Goal: Information Seeking & Learning: Find specific fact

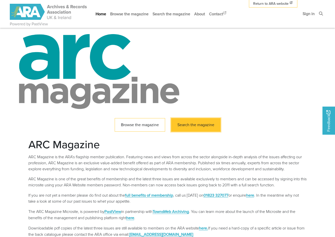
click at [191, 125] on link "Search the magazine" at bounding box center [195, 125] width 49 height 14
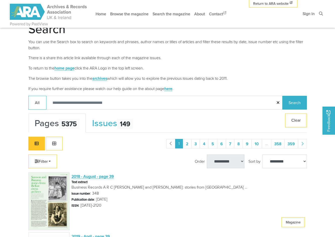
scroll to position [97, 0]
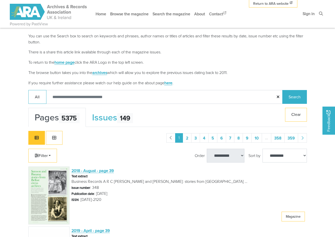
click at [77, 99] on input "Search:" at bounding box center [164, 97] width 236 height 14
click at [81, 97] on input "Search:" at bounding box center [164, 97] width 236 height 14
type input "*********"
click at [282, 90] on button "Search" at bounding box center [294, 97] width 25 height 14
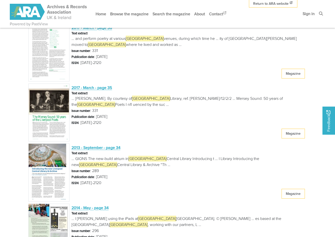
scroll to position [361, 0]
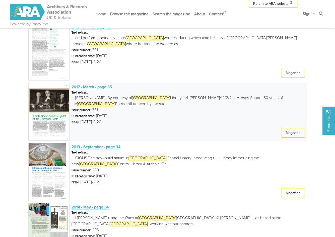
click at [93, 88] on span "2017 - March - page 35" at bounding box center [91, 87] width 41 height 6
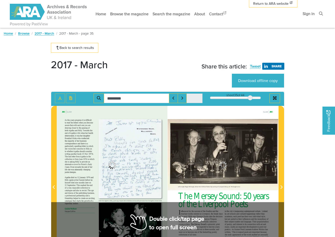
type input "*********"
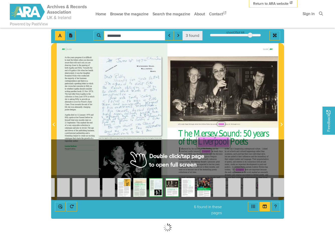
scroll to position [65, 0]
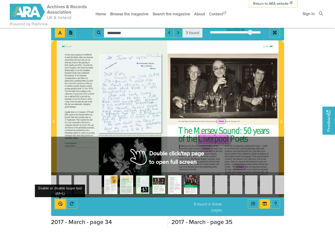
click at [60, 202] on icon "Enable or disable loupe tool (Alt+L)" at bounding box center [60, 204] width 4 height 4
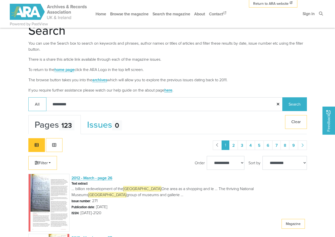
scroll to position [101, 0]
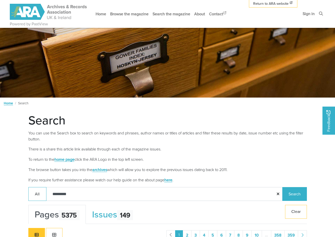
scroll to position [101, 0]
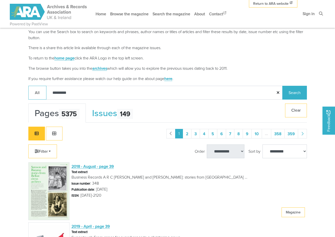
click at [85, 94] on input "*********" at bounding box center [164, 93] width 236 height 14
type input "*******"
click at [282, 86] on button "Search" at bounding box center [294, 93] width 25 height 14
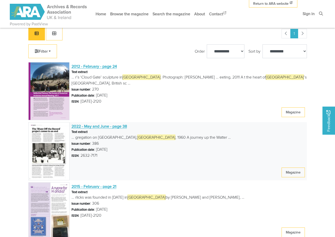
scroll to position [202, 0]
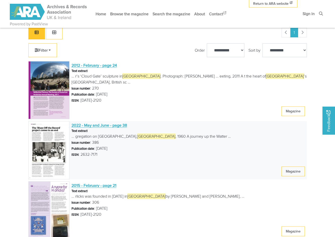
click at [50, 137] on img at bounding box center [48, 150] width 41 height 58
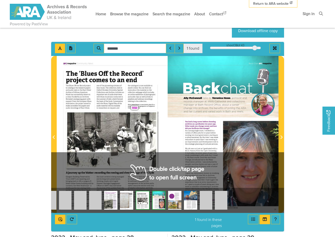
scroll to position [50, 0]
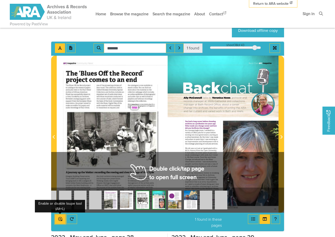
click at [60, 219] on icon "Enable or disable loupe tool (Alt+L)" at bounding box center [60, 219] width 4 height 4
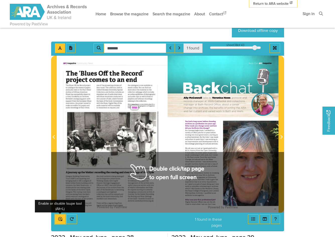
click at [61, 221] on button "Enable or disable loupe tool (Alt+L)" at bounding box center [60, 219] width 11 height 10
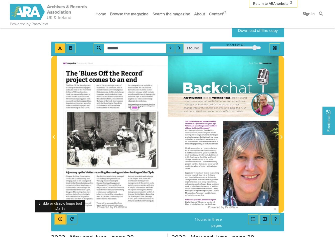
click at [61, 221] on button "Enable or disable loupe tool (Alt+L)" at bounding box center [60, 219] width 11 height 10
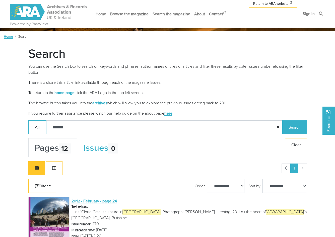
scroll to position [68, 0]
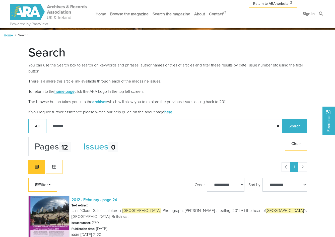
click at [65, 122] on input "*******" at bounding box center [164, 126] width 236 height 14
type input "**********"
click at [282, 119] on button "Search" at bounding box center [294, 126] width 25 height 14
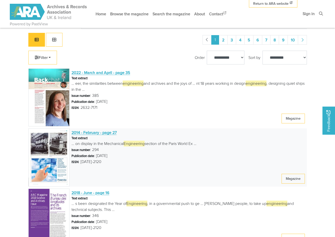
scroll to position [195, 0]
click at [47, 153] on img at bounding box center [48, 157] width 41 height 58
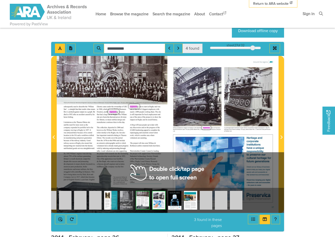
scroll to position [53, 0]
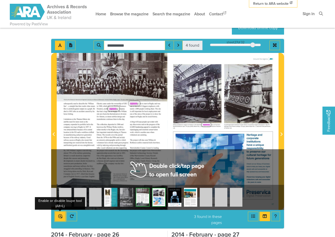
click at [59, 214] on icon "Enable or disable loupe tool (Alt+L)" at bounding box center [60, 216] width 4 height 4
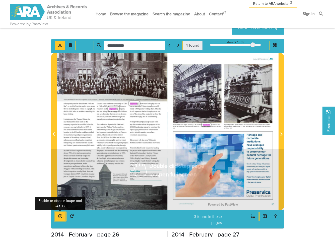
click at [62, 217] on button "Enable or disable loupe tool (Alt+L)" at bounding box center [60, 217] width 11 height 10
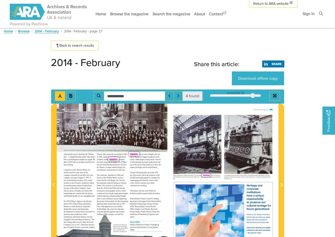
scroll to position [0, 0]
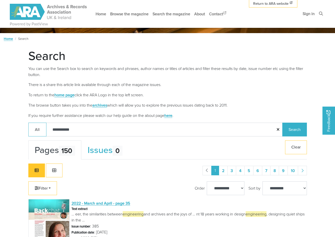
scroll to position [62, 0]
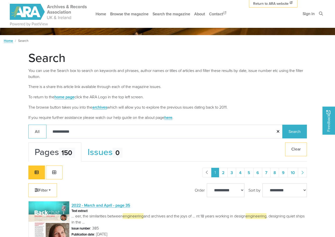
click at [80, 128] on input "**********" at bounding box center [164, 132] width 236 height 14
type input "********"
click at [282, 125] on button "Search" at bounding box center [294, 132] width 25 height 14
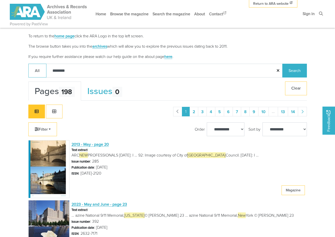
scroll to position [123, 0]
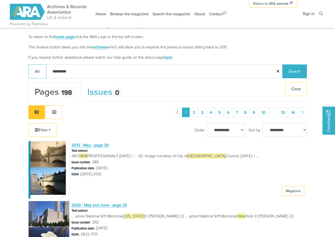
click at [81, 69] on input "*********" at bounding box center [164, 71] width 236 height 14
type input "**********"
click at [282, 64] on button "Search" at bounding box center [294, 71] width 25 height 14
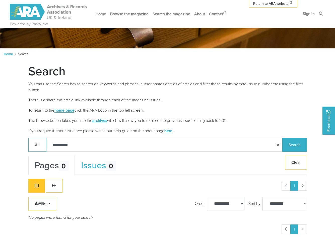
scroll to position [98, 0]
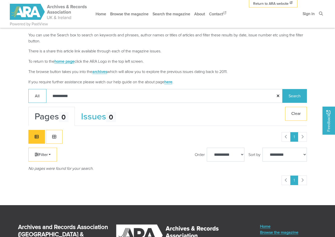
click at [60, 97] on input "**********" at bounding box center [164, 96] width 236 height 14
type input "**********"
click at [282, 89] on button "Search" at bounding box center [294, 96] width 25 height 14
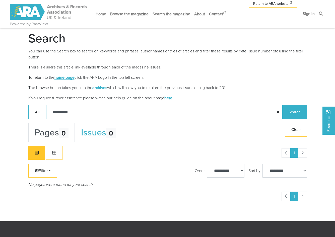
scroll to position [98, 0]
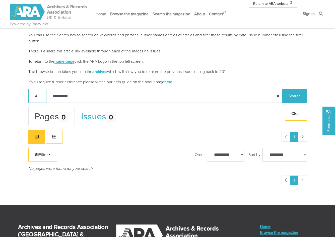
click at [82, 97] on input "**********" at bounding box center [164, 96] width 236 height 14
type input "********"
click at [282, 89] on button "Search" at bounding box center [294, 96] width 25 height 14
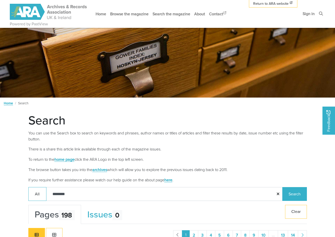
click at [76, 191] on input "********" at bounding box center [164, 194] width 236 height 14
type input "****"
click at [282, 187] on button "Search" at bounding box center [294, 194] width 25 height 14
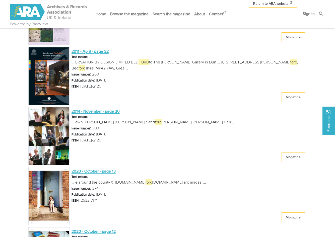
scroll to position [27, 0]
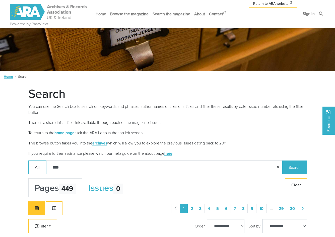
click at [71, 167] on input "****" at bounding box center [164, 167] width 236 height 14
type input "******"
click at [282, 160] on button "Search" at bounding box center [294, 167] width 25 height 14
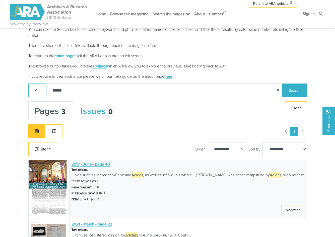
scroll to position [111, 0]
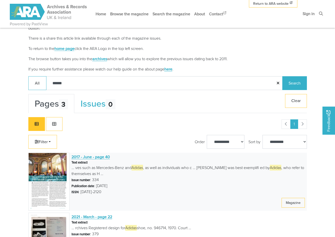
click at [50, 168] on img at bounding box center [48, 182] width 41 height 58
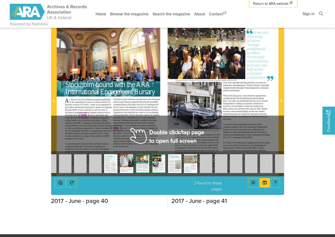
scroll to position [87, 0]
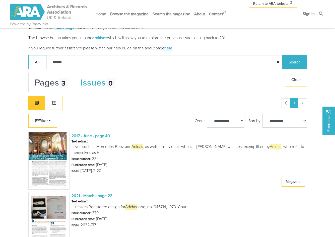
scroll to position [190, 0]
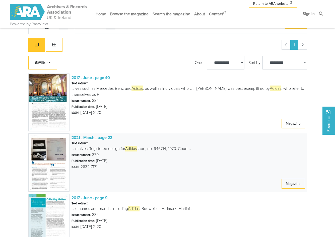
click at [42, 153] on img at bounding box center [48, 162] width 41 height 58
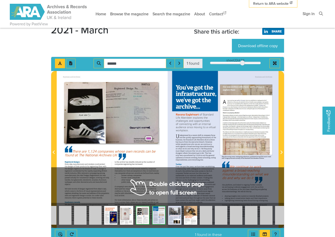
scroll to position [38, 0]
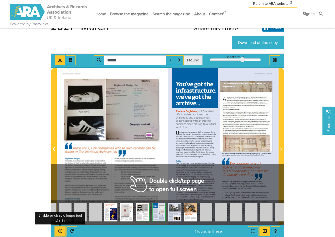
click at [62, 232] on icon "Enable or disable loupe tool (Alt+L)" at bounding box center [60, 231] width 4 height 4
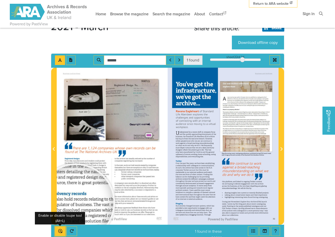
click at [63, 232] on button "Enable or disable loupe tool (Alt+L)" at bounding box center [60, 231] width 11 height 10
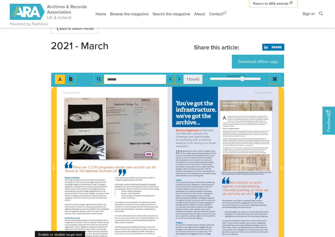
scroll to position [0, 0]
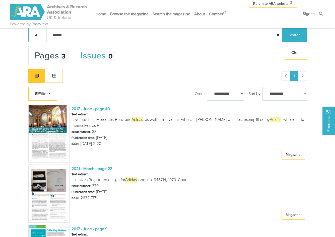
scroll to position [146, 0]
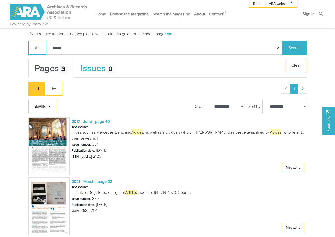
click at [82, 50] on input "******" at bounding box center [164, 48] width 236 height 14
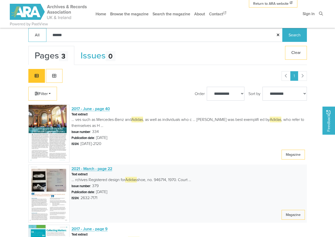
scroll to position [0, 0]
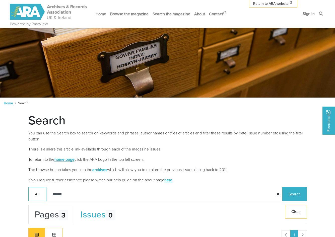
drag, startPoint x: 53, startPoint y: 132, endPoint x: 55, endPoint y: 129, distance: 3.6
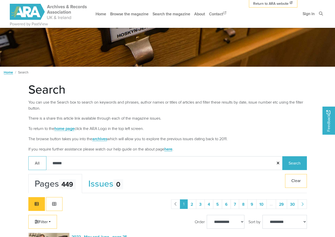
drag, startPoint x: 0, startPoint y: 0, endPoint x: 57, endPoint y: 128, distance: 140.0
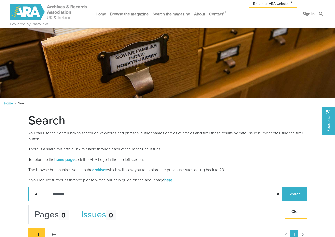
drag, startPoint x: 74, startPoint y: 194, endPoint x: 10, endPoint y: 193, distance: 64.2
click at [10, 193] on body "Powered by PastView Menu" at bounding box center [167, 231] width 335 height 462
click at [26, 165] on main "Search You can use the Search box to search on keywords and phrases, author nam…" at bounding box center [168, 198] width 286 height 170
click at [119, 12] on link "Browse the magazine" at bounding box center [129, 13] width 42 height 13
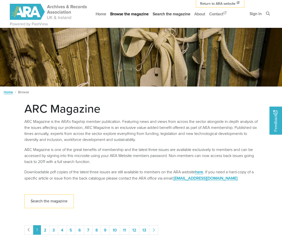
click at [162, 15] on link "Search the magazine" at bounding box center [171, 13] width 42 height 13
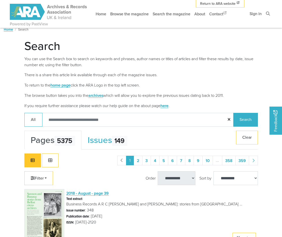
scroll to position [63, 0]
type input "******"
click at [233, 113] on button "Search" at bounding box center [245, 120] width 25 height 14
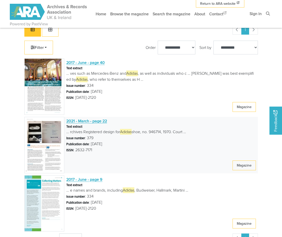
scroll to position [195, 0]
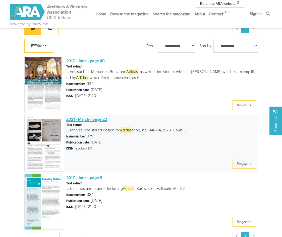
click at [51, 129] on img at bounding box center [44, 143] width 40 height 56
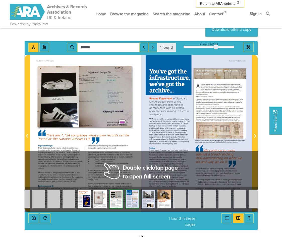
scroll to position [59, 0]
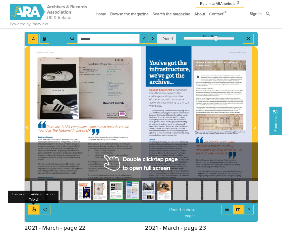
click at [30, 211] on button "Enable or disable loupe tool (Alt+L)" at bounding box center [33, 210] width 11 height 10
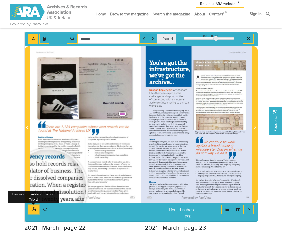
click at [34, 211] on icon "Enable or disable loupe tool (Alt+L)" at bounding box center [34, 209] width 4 height 4
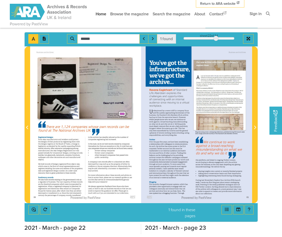
click at [101, 13] on link "Home" at bounding box center [101, 13] width 15 height 13
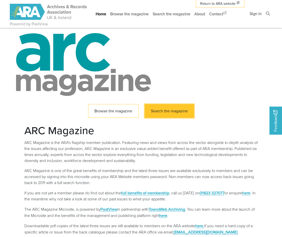
click at [160, 114] on link "Search the magazine" at bounding box center [168, 111] width 49 height 14
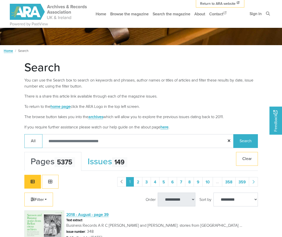
scroll to position [43, 0]
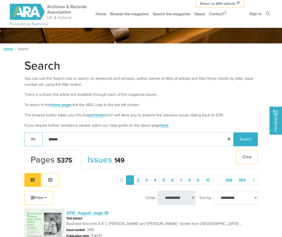
type input "******"
click at [233, 132] on button "Search" at bounding box center [245, 139] width 25 height 14
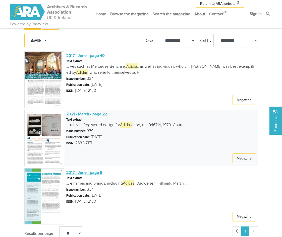
scroll to position [202, 0]
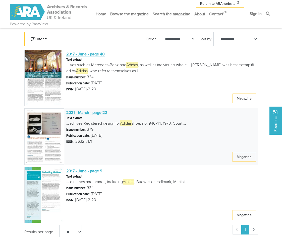
click at [54, 131] on img at bounding box center [44, 136] width 40 height 56
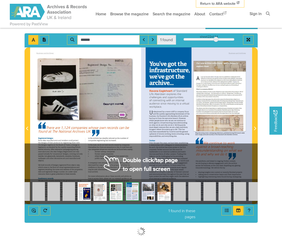
scroll to position [62, 0]
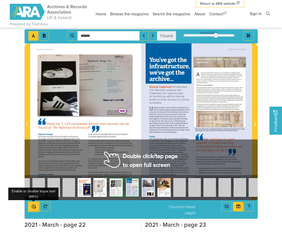
click at [34, 206] on icon "Enable or disable loupe tool (Alt+L)" at bounding box center [34, 206] width 4 height 4
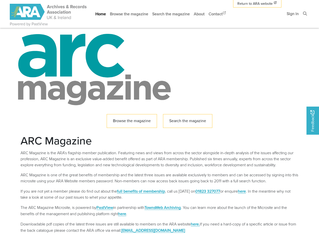
click at [187, 141] on h2 "ARC Magazine" at bounding box center [160, 140] width 278 height 13
click at [153, 139] on h2 "ARC Magazine" at bounding box center [160, 140] width 278 height 13
click at [148, 175] on p "ARC Magazine is one of the great benefits of membership and the latest three is…" at bounding box center [160, 178] width 278 height 12
click at [92, 199] on p "If you are not yet a member please do find out about the full benefits of membe…" at bounding box center [160, 194] width 278 height 12
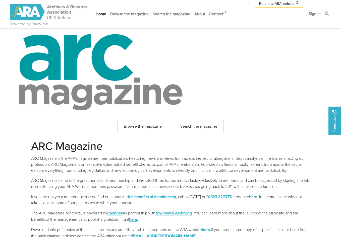
click at [85, 161] on p "ARC Magazine is the ARA’s flagship member publication. Featuring news and views…" at bounding box center [170, 164] width 278 height 18
click at [193, 129] on link "Search the magazine" at bounding box center [198, 127] width 49 height 14
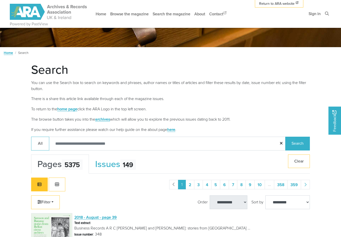
scroll to position [52, 0]
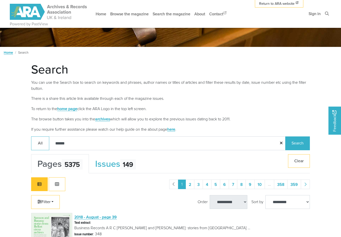
type input "******"
click at [285, 136] on button "Search" at bounding box center [297, 143] width 25 height 14
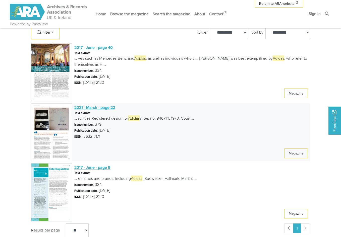
scroll to position [222, 0]
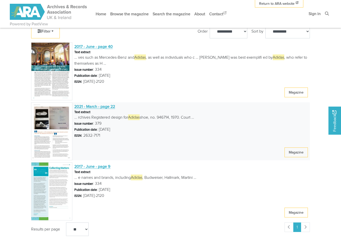
click at [57, 133] on img at bounding box center [51, 131] width 41 height 58
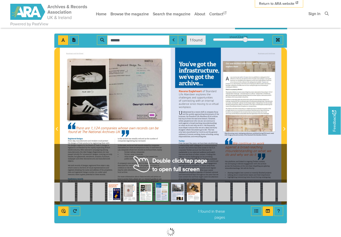
scroll to position [58, 0]
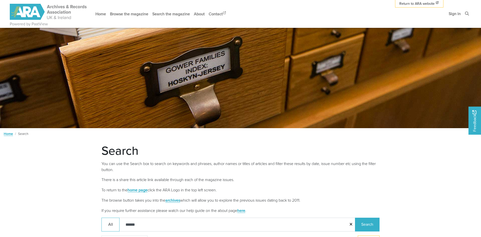
scroll to position [110, 0]
drag, startPoint x: 151, startPoint y: 224, endPoint x: 84, endPoint y: 216, distance: 68.1
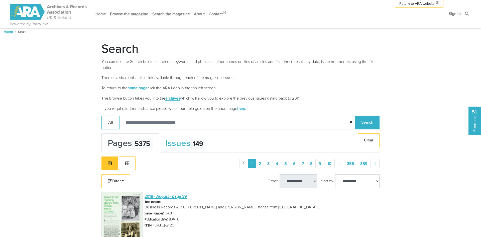
scroll to position [109, 0]
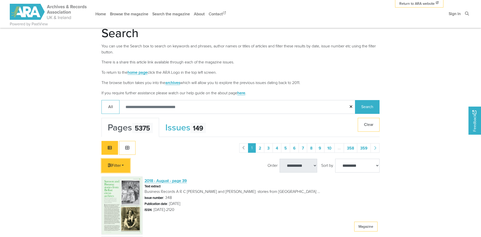
click at [122, 160] on link "Filter" at bounding box center [116, 166] width 29 height 14
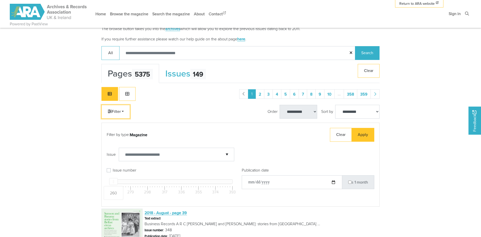
scroll to position [172, 0]
click at [134, 53] on input "Search:" at bounding box center [237, 53] width 236 height 14
type input "******"
click at [355, 46] on button "Search" at bounding box center [367, 53] width 25 height 14
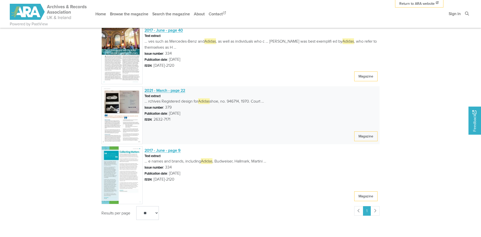
scroll to position [354, 0]
click at [167, 89] on span "2021 - March - page 22" at bounding box center [165, 90] width 41 height 6
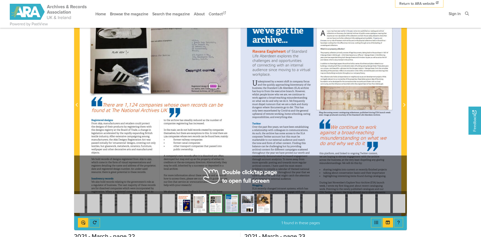
scroll to position [118, 0]
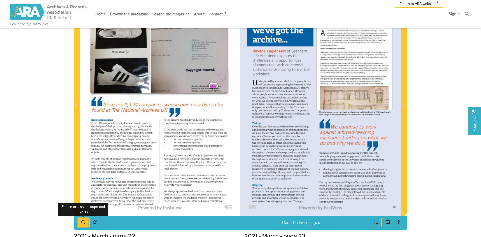
click at [80, 226] on button "Enable or disable loupe tool (Alt+L)" at bounding box center [83, 223] width 11 height 10
click at [162, 132] on div "Business and Archives Registered design for Adidas shoe, no. 946714, 1970. Cour…" at bounding box center [160, 102] width 161 height 228
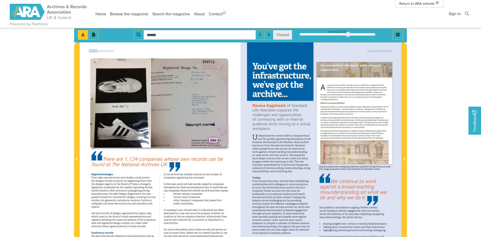
scroll to position [60, 0]
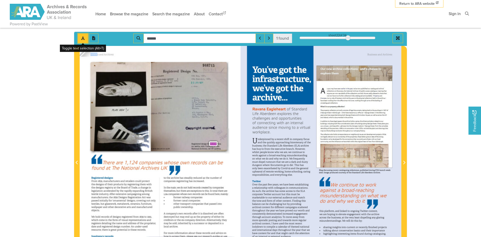
click at [81, 36] on icon "Toggle text selection (Alt+T)" at bounding box center [83, 38] width 4 height 4
click at [150, 86] on img at bounding box center [160, 160] width 161 height 228
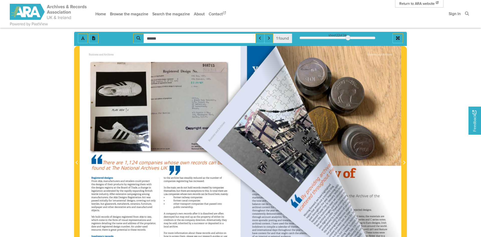
drag, startPoint x: 391, startPoint y: 53, endPoint x: 142, endPoint y: 135, distance: 262.3
click at [143, 135] on div at bounding box center [241, 160] width 322 height 228
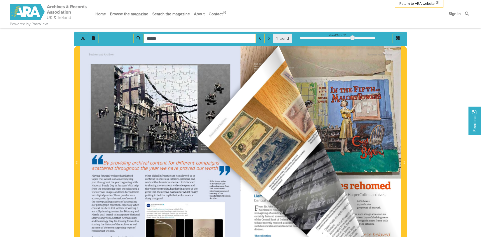
drag, startPoint x: 397, startPoint y: 51, endPoint x: 176, endPoint y: 127, distance: 233.6
click at [182, 130] on div at bounding box center [241, 160] width 322 height 228
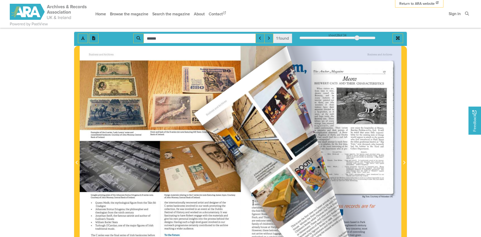
drag, startPoint x: 393, startPoint y: 52, endPoint x: 161, endPoint y: 103, distance: 237.4
click at [174, 106] on div at bounding box center [241, 160] width 322 height 228
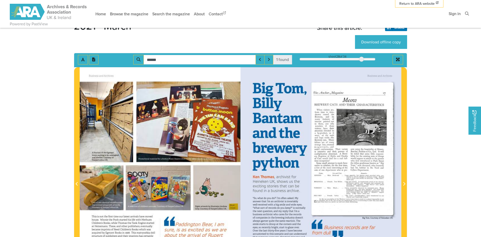
scroll to position [33, 0]
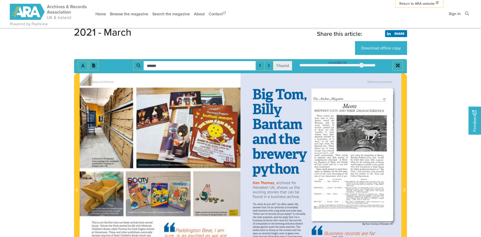
click at [182, 64] on input "******" at bounding box center [200, 66] width 112 height 10
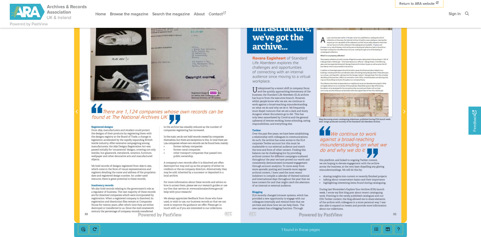
scroll to position [111, 0]
click at [81, 227] on icon "Enable or disable loupe tool (Alt+L)" at bounding box center [83, 229] width 4 height 4
